Goal: Navigation & Orientation: Find specific page/section

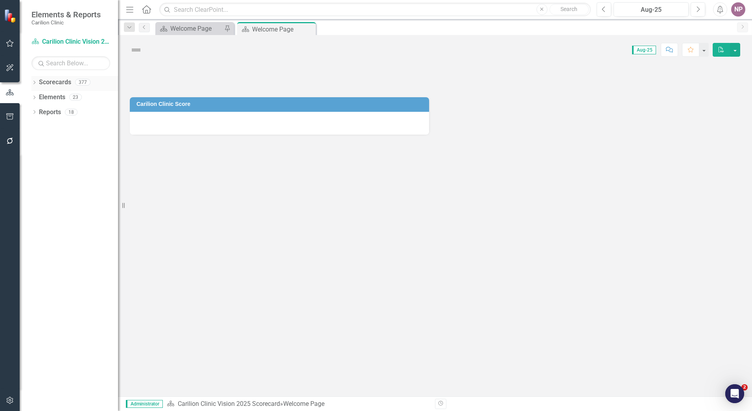
click at [36, 83] on icon "Dropdown" at bounding box center [34, 83] width 6 height 4
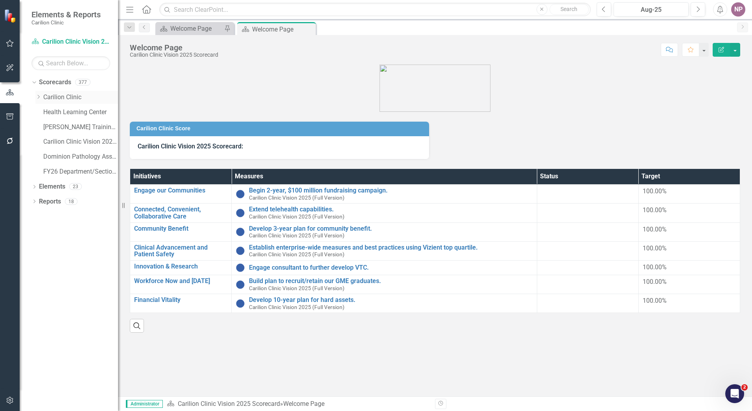
click at [38, 97] on icon "Dropdown" at bounding box center [38, 96] width 6 height 5
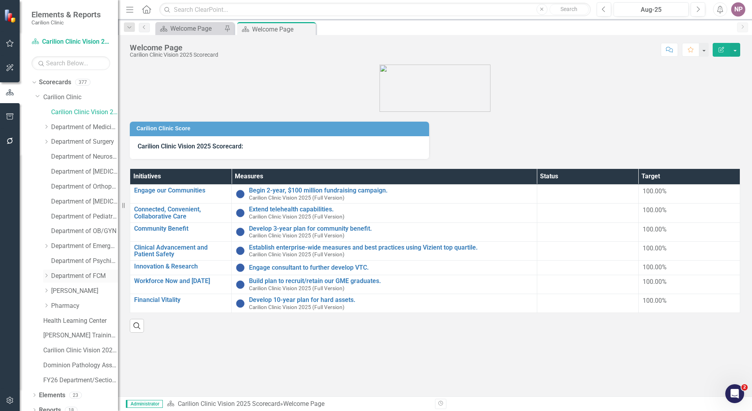
click at [48, 277] on icon "Dropdown" at bounding box center [46, 275] width 6 height 5
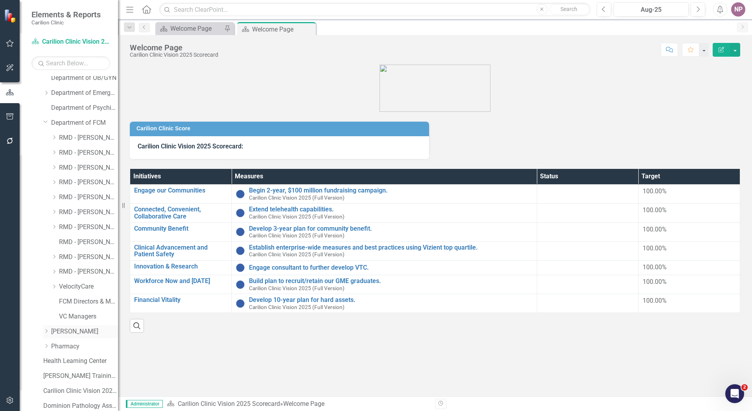
scroll to position [157, 0]
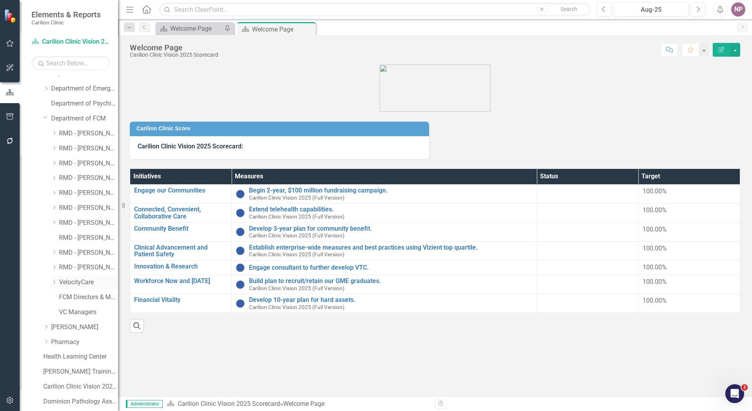
click at [79, 284] on link "VelocityCare" at bounding box center [88, 282] width 59 height 9
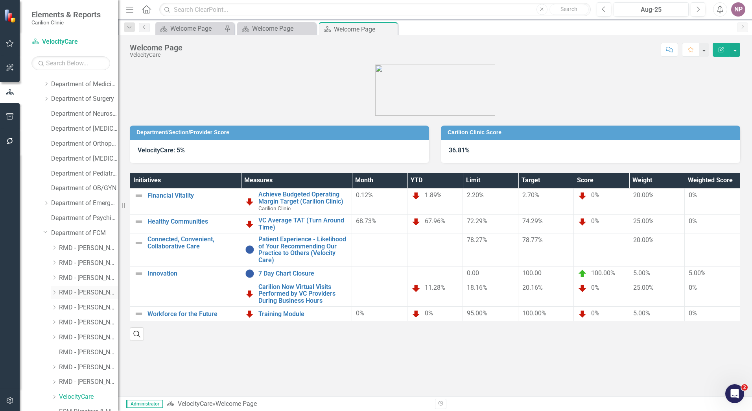
scroll to position [39, 0]
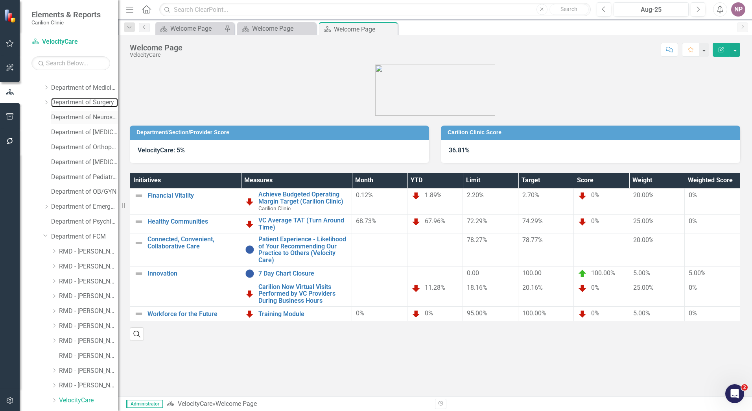
drag, startPoint x: 77, startPoint y: 105, endPoint x: 77, endPoint y: 111, distance: 6.3
click at [77, 105] on link "Department of Surgery" at bounding box center [84, 102] width 67 height 9
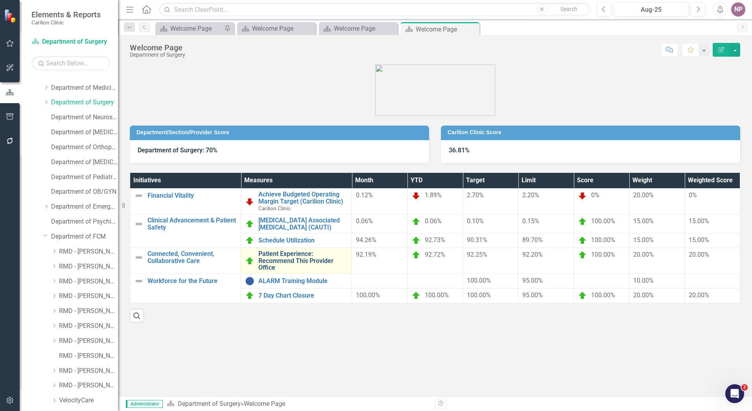
click at [314, 258] on link "Patient Experience: Recommend This Provider Office" at bounding box center [302, 260] width 89 height 21
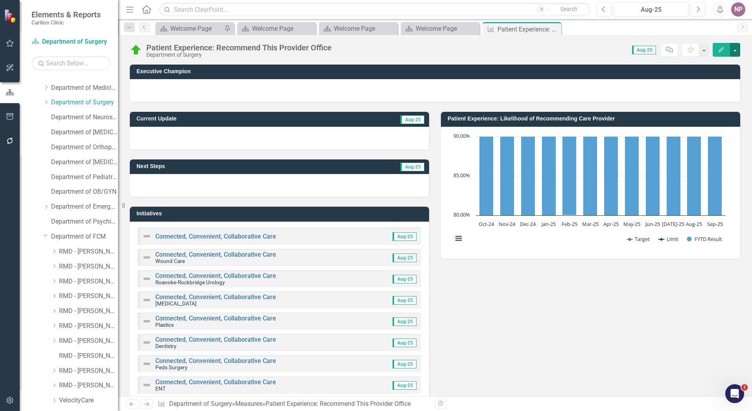
click at [732, 50] on button "button" at bounding box center [735, 50] width 10 height 14
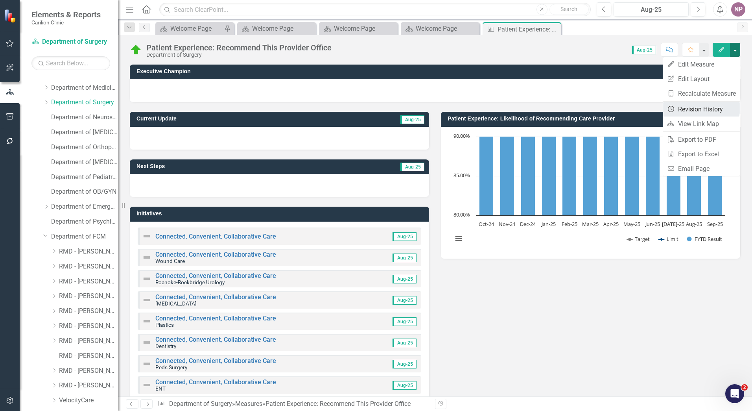
click at [699, 112] on link "Revision History Revision History" at bounding box center [701, 109] width 77 height 15
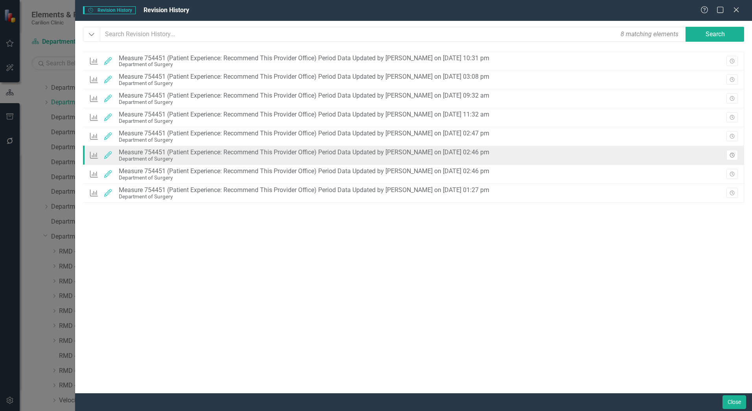
click at [729, 155] on icon "Revision History" at bounding box center [732, 155] width 6 height 5
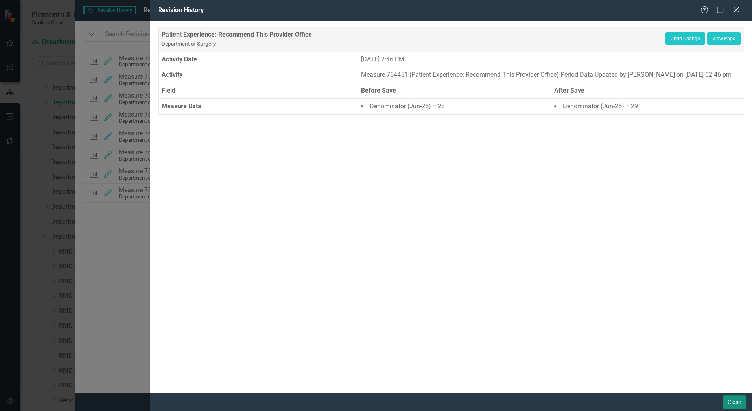
click at [737, 406] on button "Close" at bounding box center [735, 402] width 24 height 14
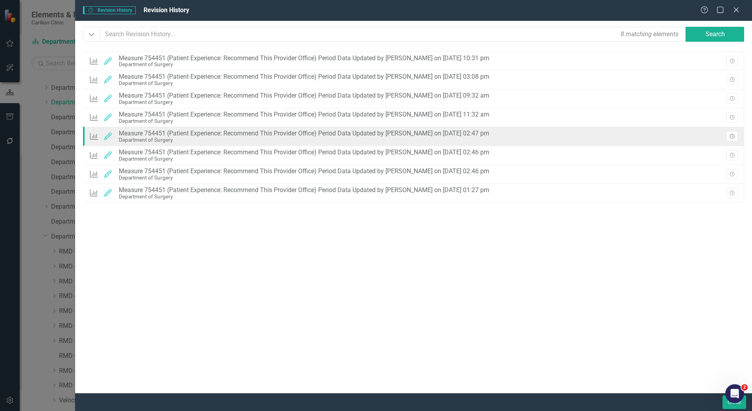
click at [735, 135] on button "Revision History" at bounding box center [731, 136] width 11 height 10
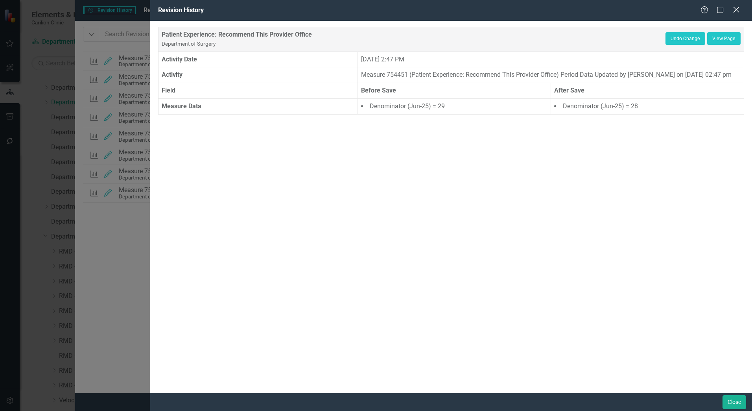
click at [737, 12] on icon "Close" at bounding box center [736, 9] width 10 height 7
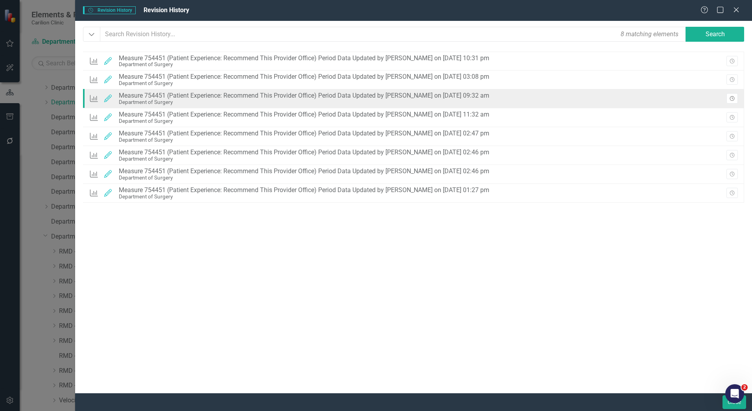
click at [734, 100] on icon "Revision History" at bounding box center [732, 98] width 6 height 5
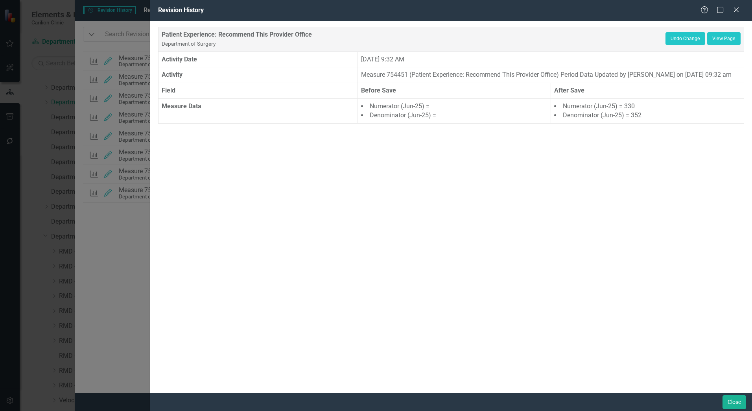
click at [739, 11] on icon "Close" at bounding box center [736, 10] width 8 height 6
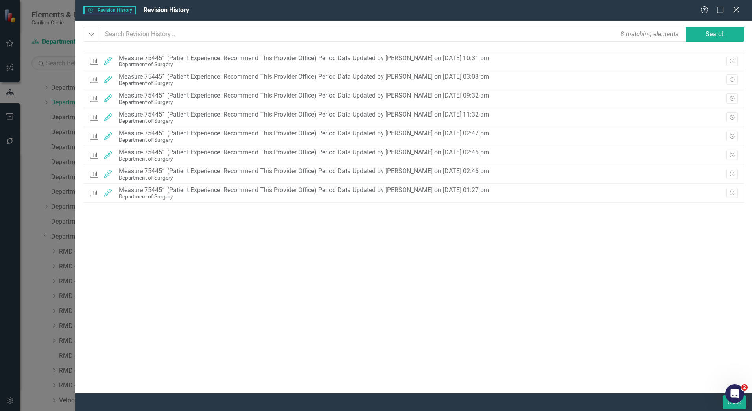
click at [739, 9] on icon "Close" at bounding box center [736, 9] width 10 height 7
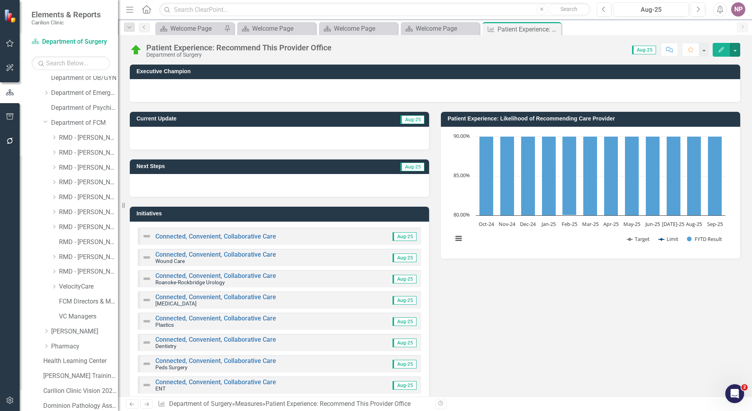
scroll to position [157, 0]
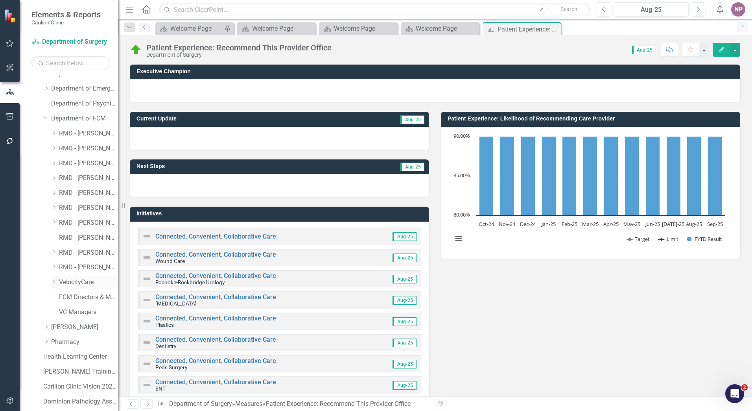
click at [81, 281] on link "VelocityCare" at bounding box center [88, 282] width 59 height 9
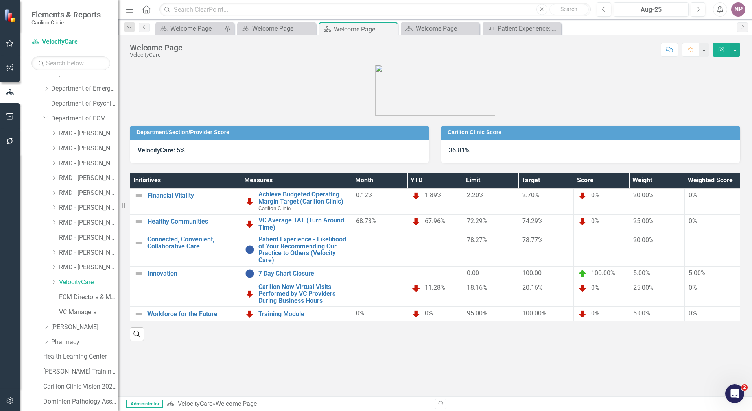
click at [737, 6] on div "NP" at bounding box center [738, 9] width 14 height 14
click at [713, 29] on link "User Edit Profile" at bounding box center [714, 24] width 62 height 15
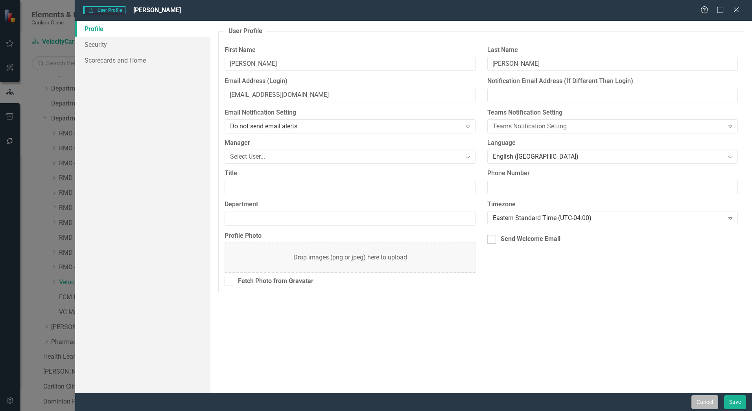
click at [713, 404] on button "Cancel" at bounding box center [704, 402] width 27 height 14
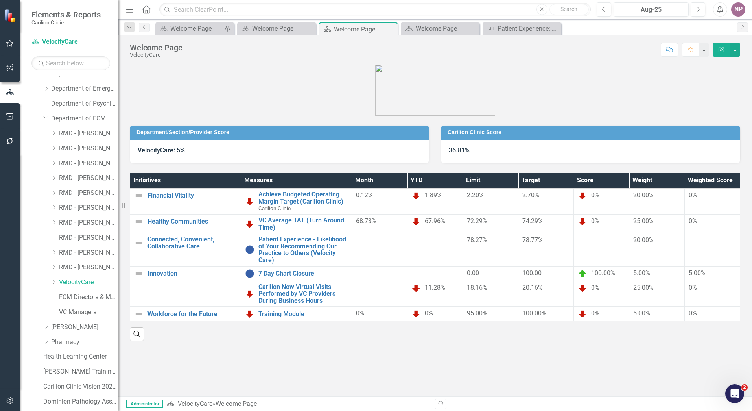
click at [734, 7] on div "NP" at bounding box center [738, 9] width 14 height 14
click at [712, 110] on link "Logout Log Out" at bounding box center [714, 114] width 62 height 15
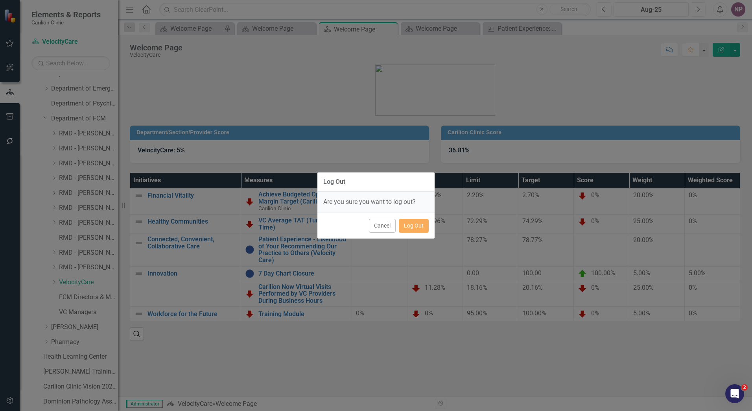
click at [429, 226] on div "Cancel Log Out" at bounding box center [375, 225] width 117 height 26
click at [428, 226] on button "Log Out" at bounding box center [414, 226] width 30 height 14
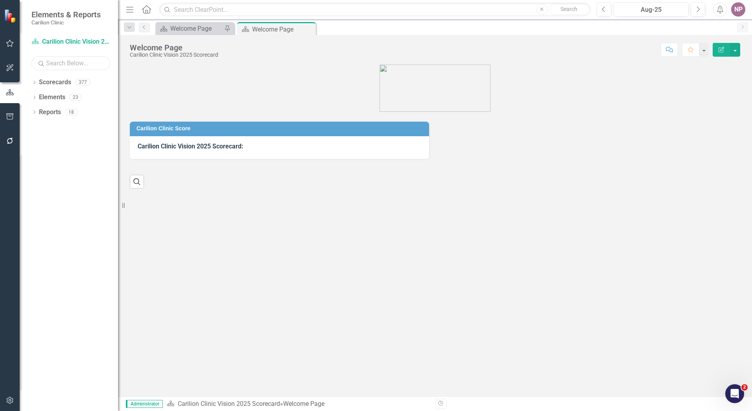
click at [66, 65] on input "text" at bounding box center [70, 63] width 79 height 14
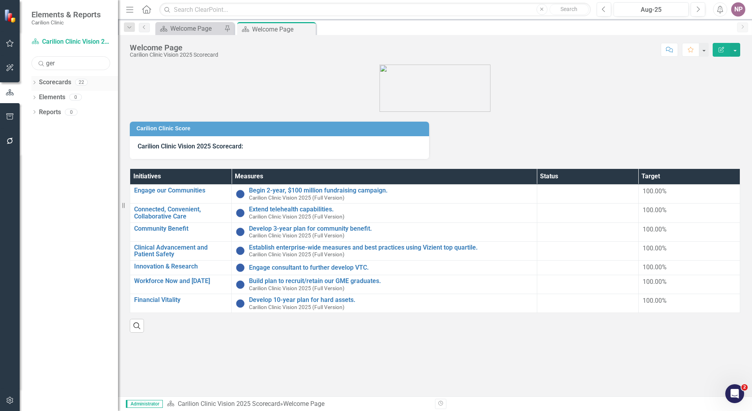
type input "ger"
click at [34, 81] on icon "Dropdown" at bounding box center [34, 83] width 6 height 4
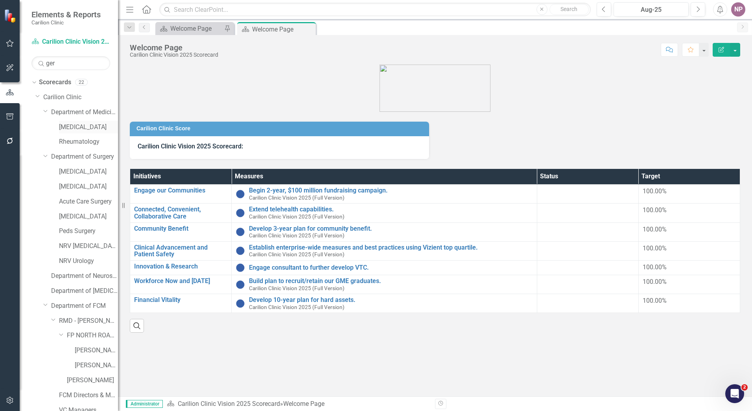
click at [61, 125] on link "Geriatrics" at bounding box center [88, 127] width 59 height 9
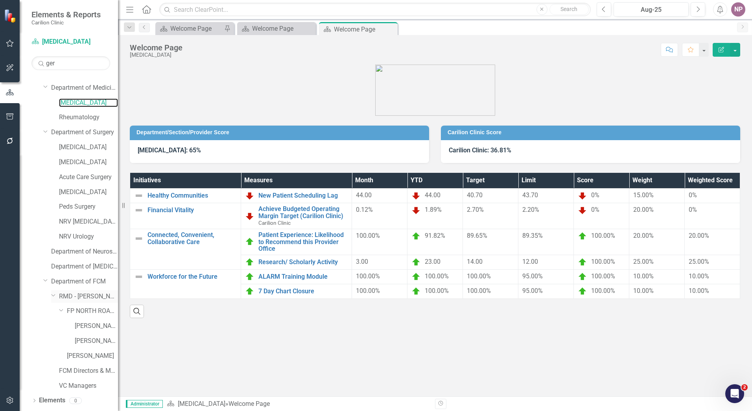
scroll to position [37, 0]
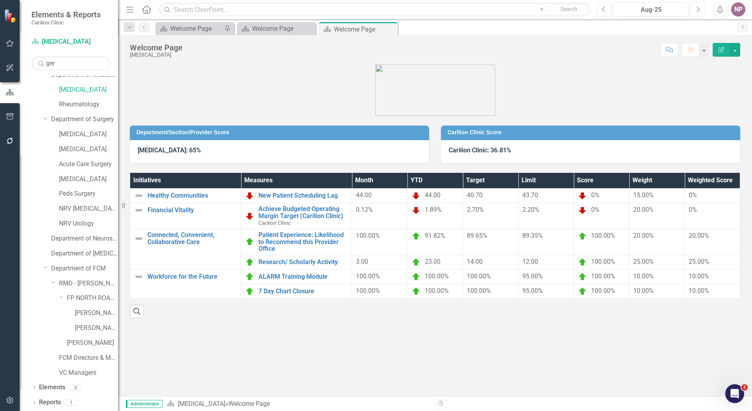
click at [692, 15] on button "Next" at bounding box center [698, 9] width 15 height 14
click at [701, 9] on button "Next" at bounding box center [698, 9] width 15 height 14
